Goal: Information Seeking & Learning: Check status

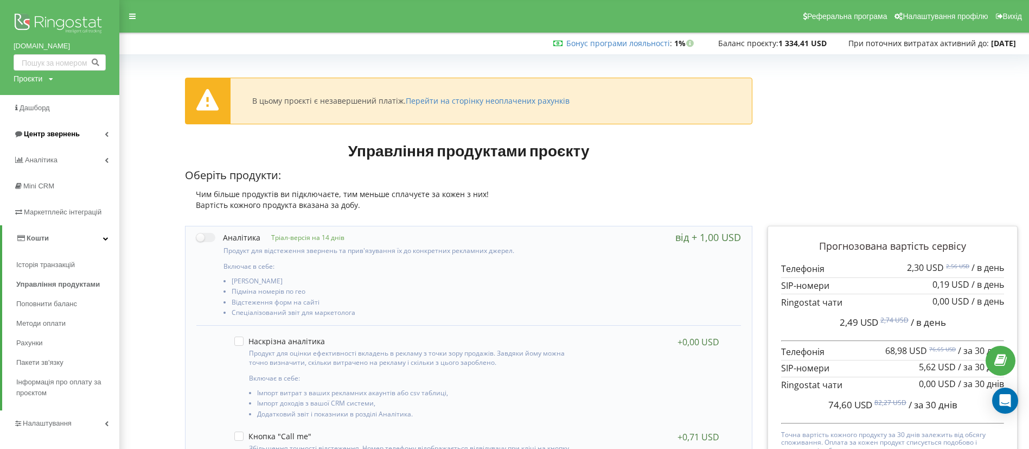
click at [42, 133] on span "Центр звернень" at bounding box center [52, 134] width 56 height 8
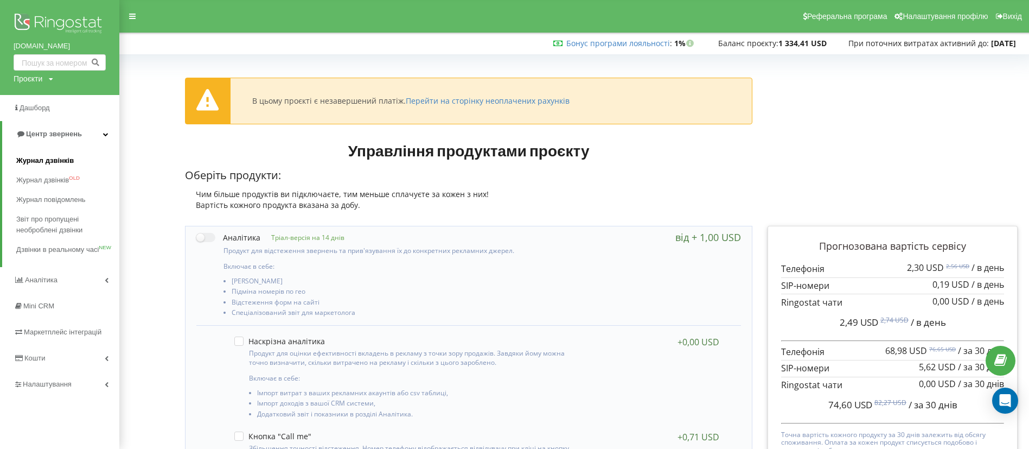
click at [58, 161] on span "Журнал дзвінків" at bounding box center [45, 160] width 58 height 11
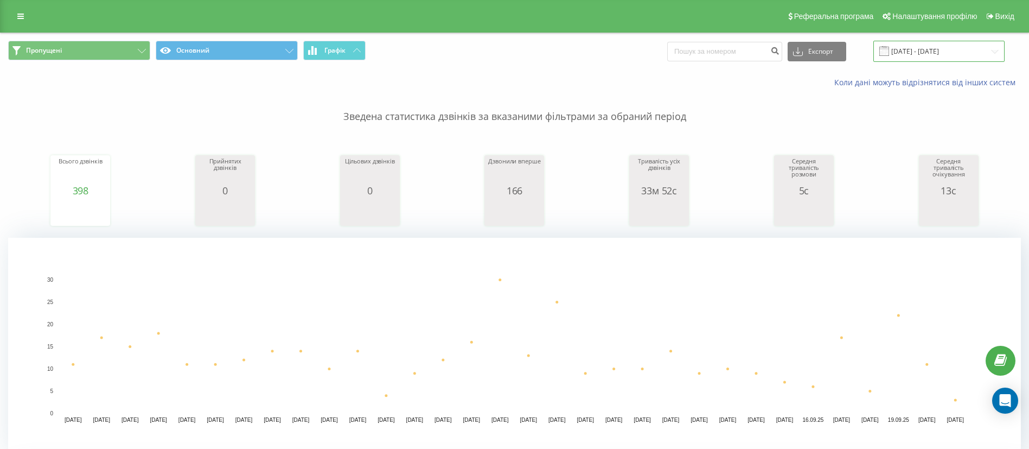
click at [920, 51] on input "[DATE] - [DATE]" at bounding box center [939, 51] width 131 height 21
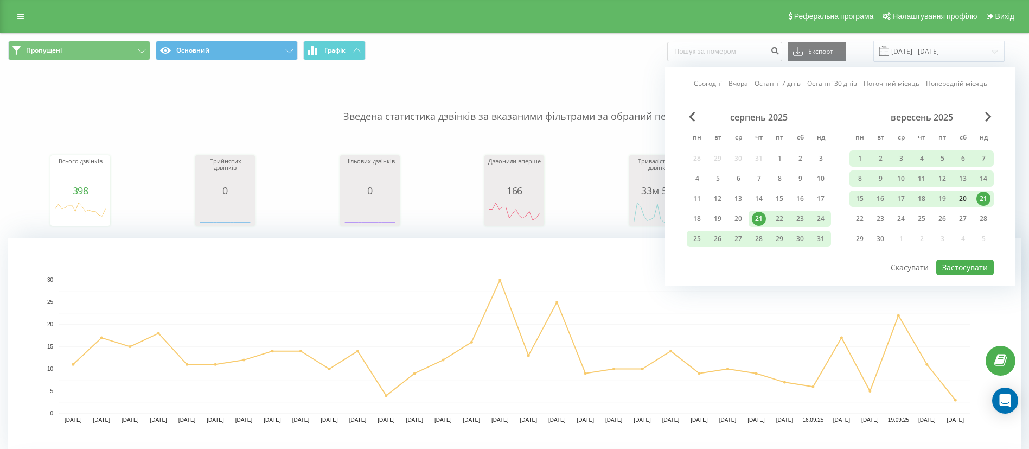
click at [959, 204] on div "20" at bounding box center [963, 199] width 14 height 14
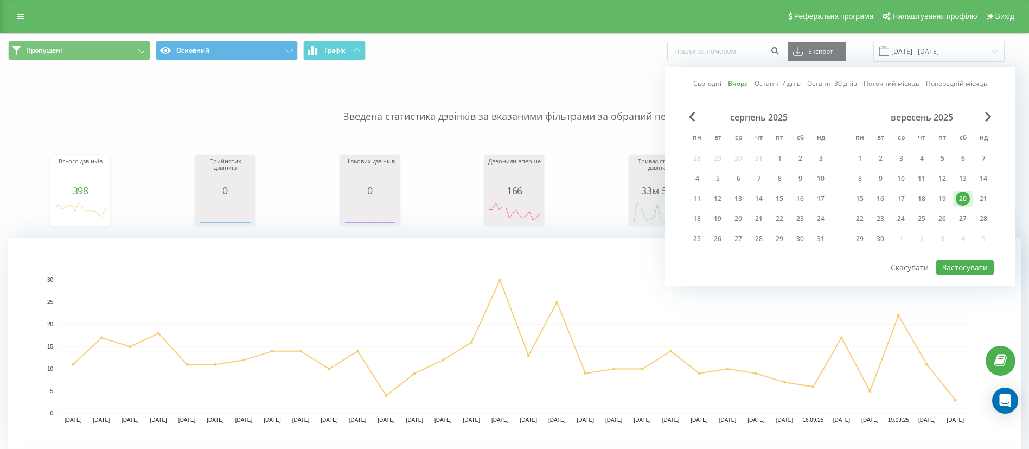
click at [946, 276] on div "Сьогодні Вчора Останні 7 днів Останні 30 днів Поточний місяць Попередній місяць…" at bounding box center [840, 176] width 351 height 219
click at [945, 273] on button "Застосувати" at bounding box center [966, 267] width 58 height 16
type input "20.09.2025 - 20.09.2025"
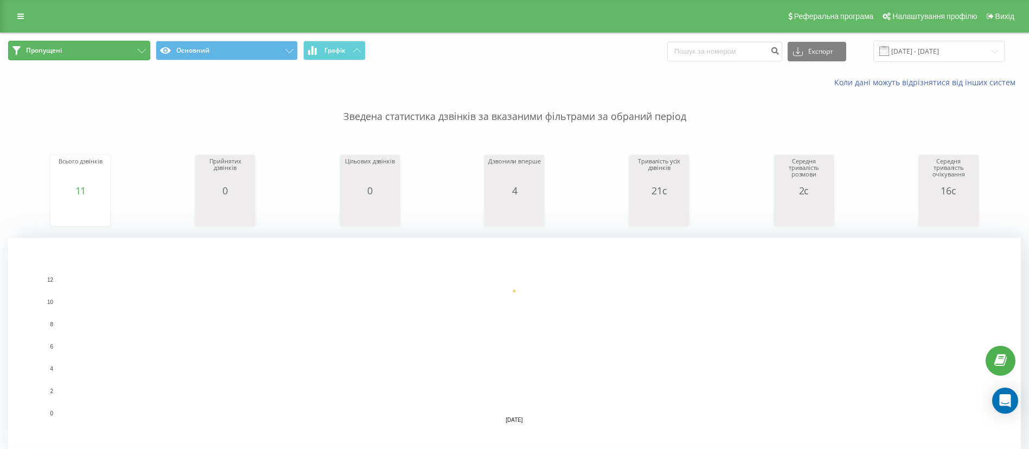
click at [59, 55] on button "Пропущені" at bounding box center [79, 51] width 142 height 20
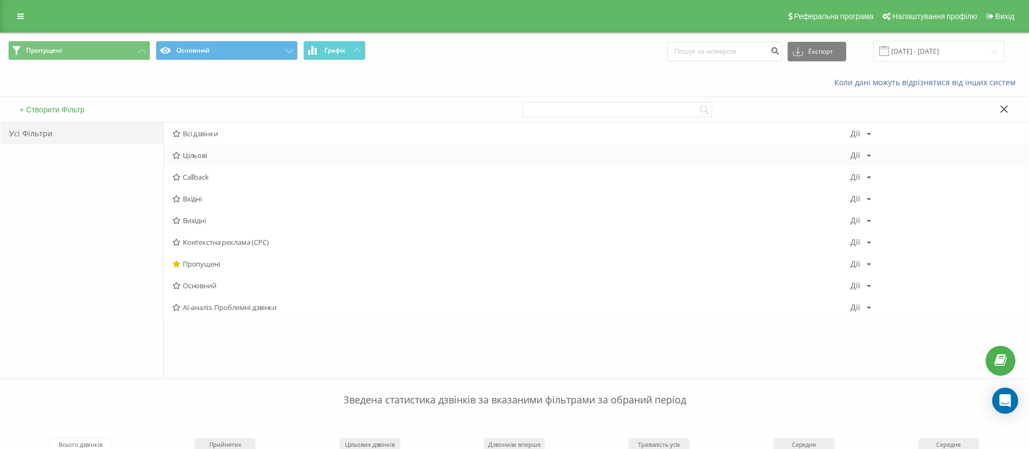
click at [203, 145] on div "Цільові Дії Редагувати Копіювати Видалити За замовчуванням Поділитися" at bounding box center [596, 155] width 865 height 22
click at [193, 138] on div "Всі дзвінки Дії Редагувати Копіювати Видалити За замовчуванням Поділитися" at bounding box center [596, 134] width 865 height 22
click at [191, 137] on span "Всі дзвінки" at bounding box center [512, 134] width 678 height 8
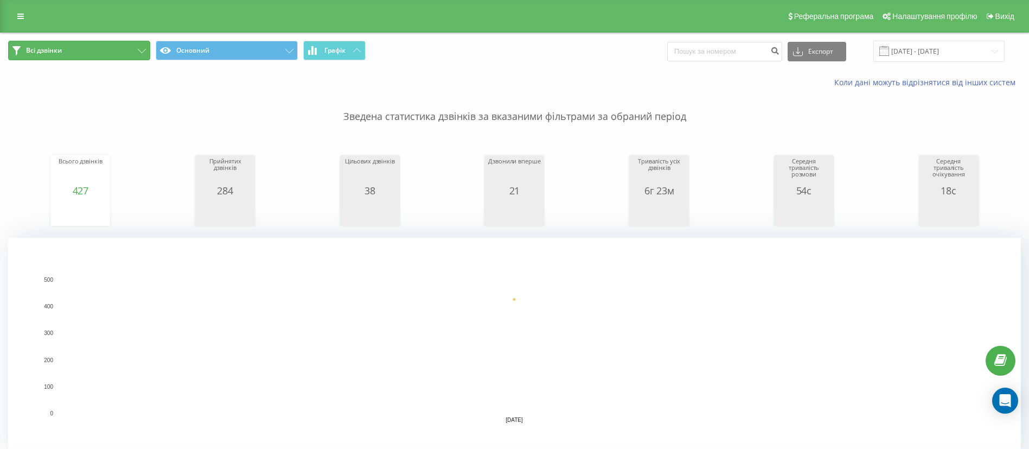
click at [91, 55] on button "Всі дзвінки" at bounding box center [79, 51] width 142 height 20
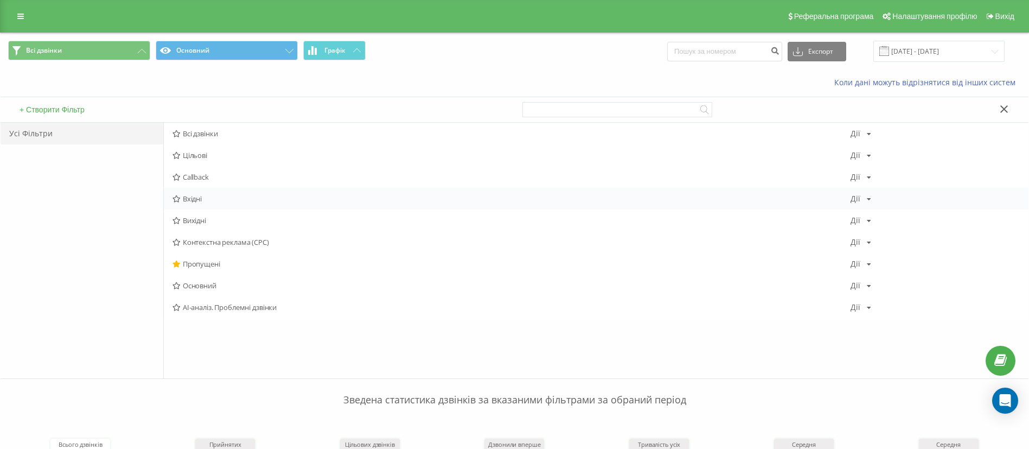
click at [193, 202] on span "Вхідні" at bounding box center [512, 199] width 678 height 8
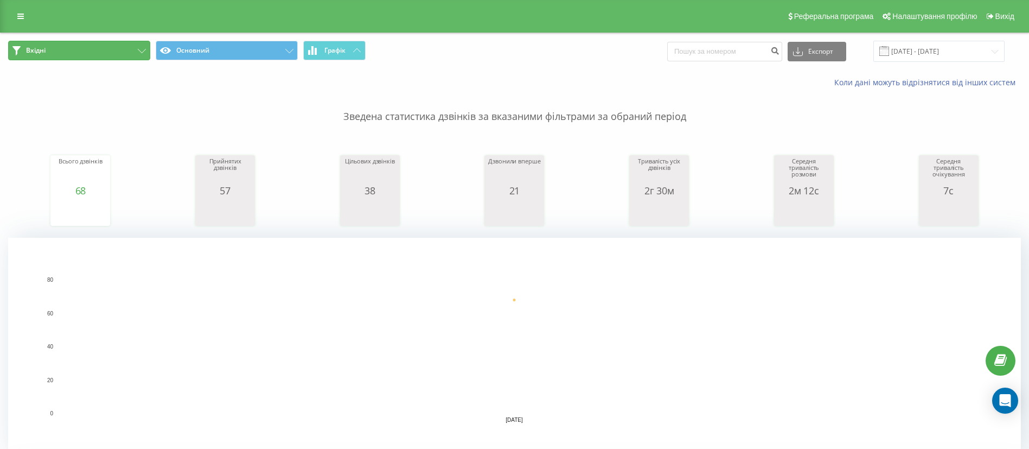
click at [104, 45] on button "Вхідні" at bounding box center [79, 51] width 142 height 20
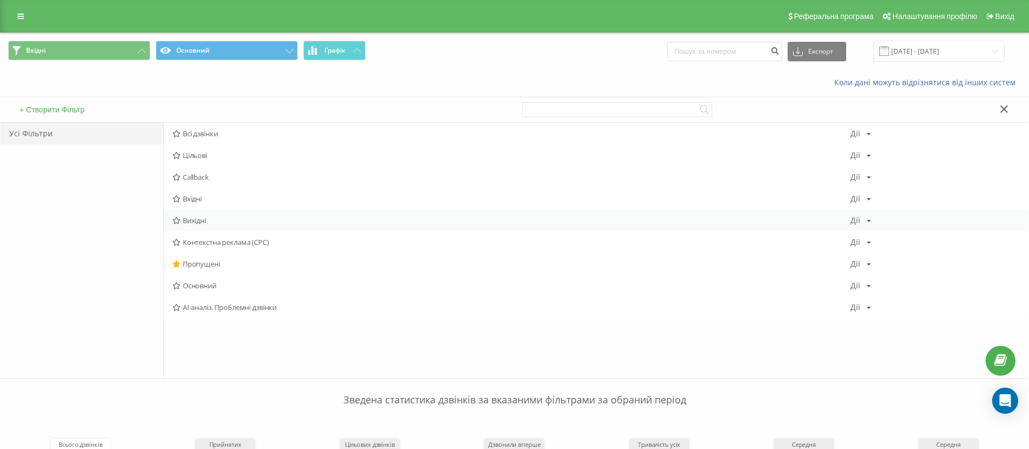
click at [222, 221] on span "Вихідні" at bounding box center [512, 220] width 678 height 8
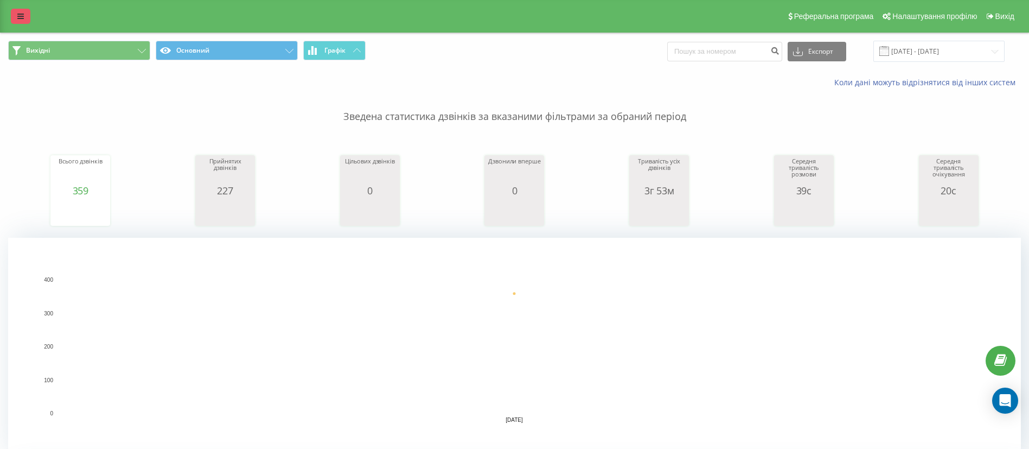
click at [26, 14] on link at bounding box center [21, 16] width 20 height 15
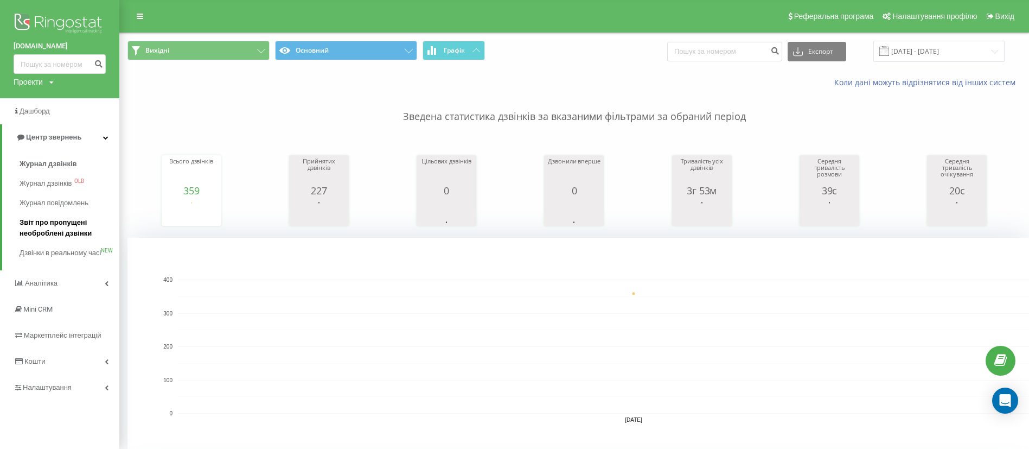
click at [35, 224] on span "Звіт про пропущені необроблені дзвінки" at bounding box center [67, 228] width 94 height 22
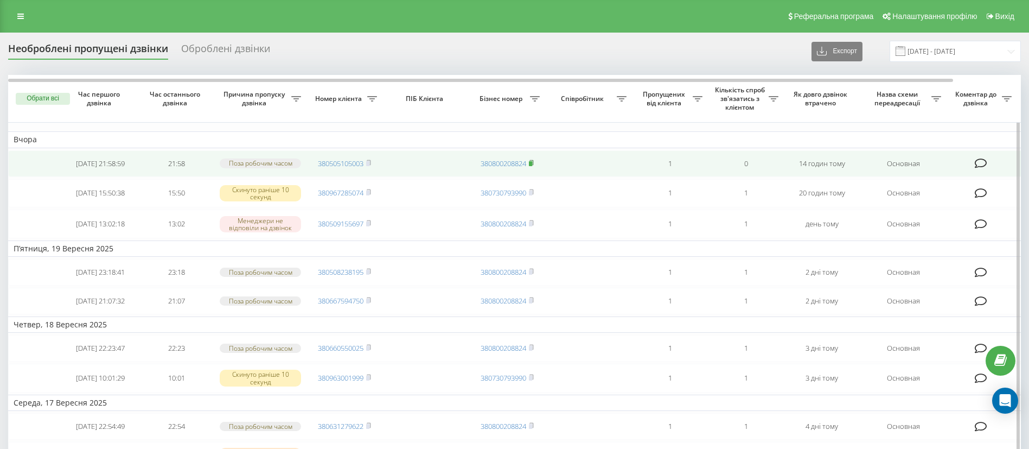
click at [532, 165] on rect at bounding box center [530, 163] width 3 height 5
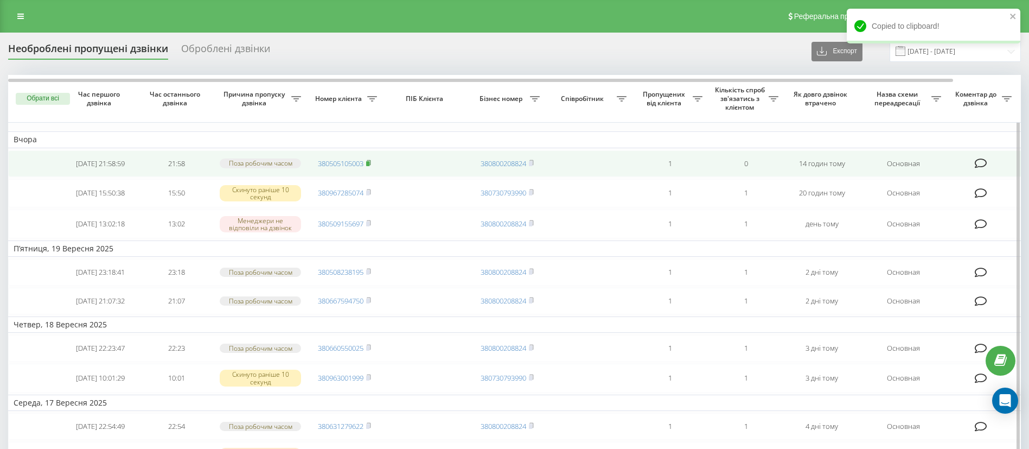
click at [371, 162] on icon at bounding box center [369, 162] width 4 height 5
